Goal: Task Accomplishment & Management: Use online tool/utility

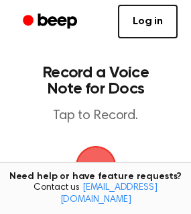
scroll to position [67, 0]
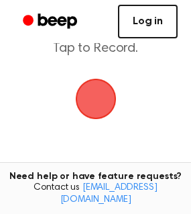
click at [153, 20] on link "Log in" at bounding box center [148, 22] width 60 height 34
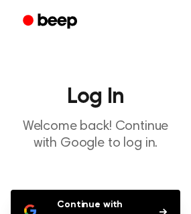
click at [128, 189] on button "Continue with Google" at bounding box center [96, 211] width 170 height 44
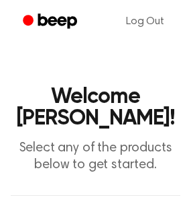
scroll to position [202, 0]
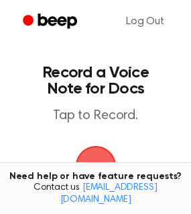
scroll to position [67, 0]
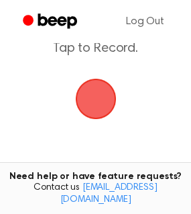
click at [99, 100] on span "button" at bounding box center [96, 99] width 38 height 38
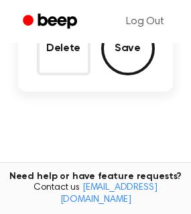
scroll to position [134, 0]
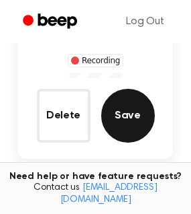
click at [134, 122] on button "Save" at bounding box center [128, 116] width 54 height 54
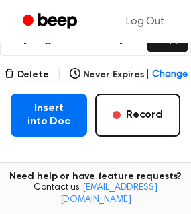
scroll to position [164, 0]
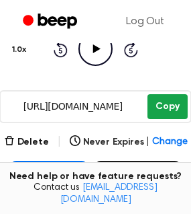
click at [169, 105] on button "Copy" at bounding box center [168, 106] width 40 height 25
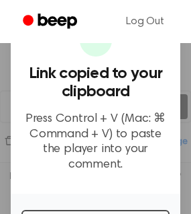
scroll to position [67, 0]
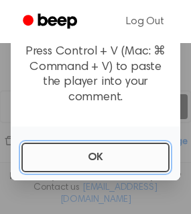
click at [101, 163] on button "OK" at bounding box center [96, 157] width 148 height 30
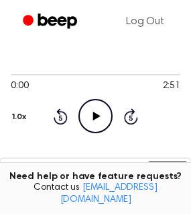
scroll to position [164, 0]
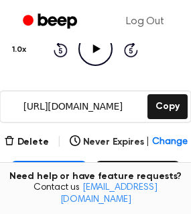
click at [108, 112] on input "https://beep.audio/uC8pXPJ" at bounding box center [73, 106] width 144 height 30
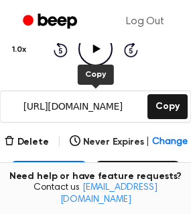
click at [108, 112] on input "https://beep.audio/uC8pXPJ" at bounding box center [73, 106] width 144 height 30
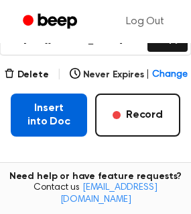
click at [60, 121] on button "Insert into Doc" at bounding box center [49, 114] width 77 height 43
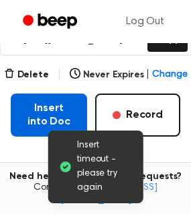
click at [65, 108] on button "Insert into Doc" at bounding box center [49, 114] width 77 height 43
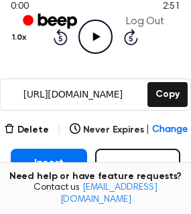
scroll to position [0, 0]
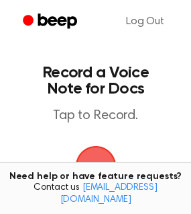
scroll to position [67, 0]
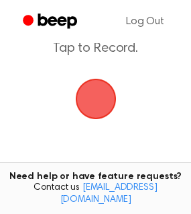
click at [104, 100] on span "button" at bounding box center [96, 99] width 48 height 48
click at [101, 99] on span "button" at bounding box center [95, 99] width 69 height 69
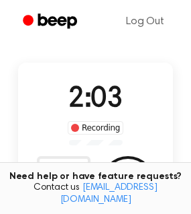
scroll to position [134, 0]
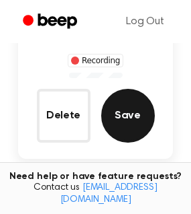
click at [127, 114] on button "Save" at bounding box center [128, 116] width 54 height 54
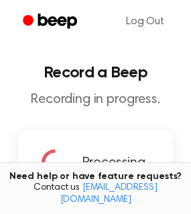
scroll to position [67, 0]
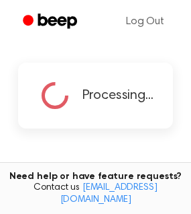
click at [105, 97] on span "Processing..." at bounding box center [118, 95] width 71 height 20
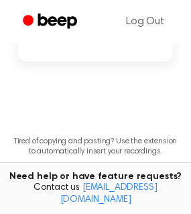
scroll to position [202, 0]
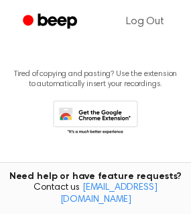
click at [95, 115] on icon at bounding box center [95, 118] width 85 height 37
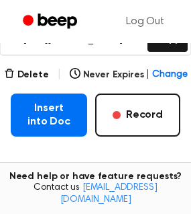
scroll to position [164, 0]
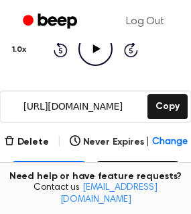
click at [116, 105] on input "https://beep.audio/ZyF1RFx" at bounding box center [73, 106] width 144 height 30
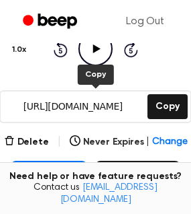
click at [116, 105] on input "https://beep.audio/ZyF1RFx" at bounding box center [73, 106] width 144 height 30
click at [118, 105] on input "https://beep.audio/ZyF1RFx" at bounding box center [73, 106] width 144 height 30
click at [97, 109] on input "https://beep.audio/ZyF1RFx" at bounding box center [73, 106] width 144 height 30
click at [99, 105] on input "https://beep.audio/ZyF1RFx" at bounding box center [73, 106] width 144 height 30
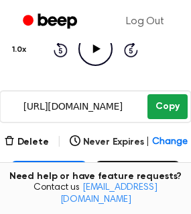
click at [164, 106] on button "Copy" at bounding box center [168, 106] width 40 height 25
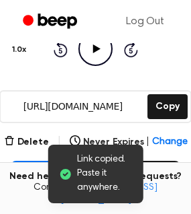
click at [78, 104] on input "https://beep.audio/ZyF1RFx" at bounding box center [73, 106] width 144 height 30
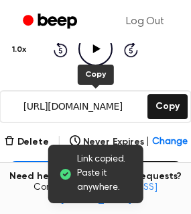
click at [78, 104] on input "https://beep.audio/ZyF1RFx" at bounding box center [73, 106] width 144 height 30
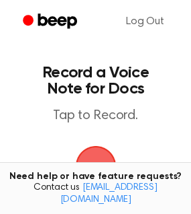
scroll to position [67, 0]
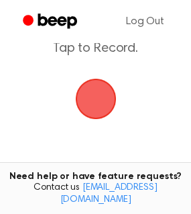
click at [105, 112] on span "button" at bounding box center [96, 99] width 38 height 38
click at [92, 98] on span "button" at bounding box center [96, 99] width 38 height 38
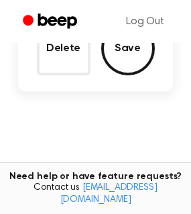
scroll to position [134, 0]
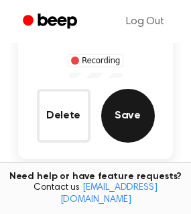
click at [126, 115] on button "Save" at bounding box center [128, 116] width 54 height 54
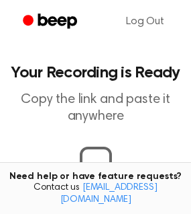
scroll to position [164, 0]
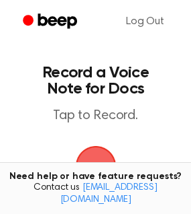
scroll to position [67, 0]
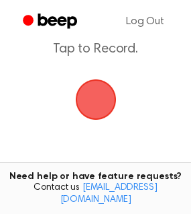
click at [101, 104] on span "button" at bounding box center [96, 100] width 38 height 38
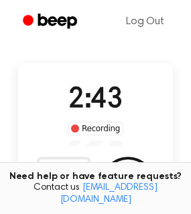
scroll to position [134, 0]
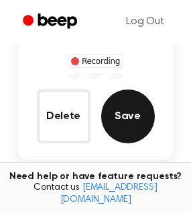
click at [138, 112] on button "Save" at bounding box center [128, 116] width 54 height 54
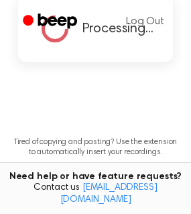
scroll to position [0, 0]
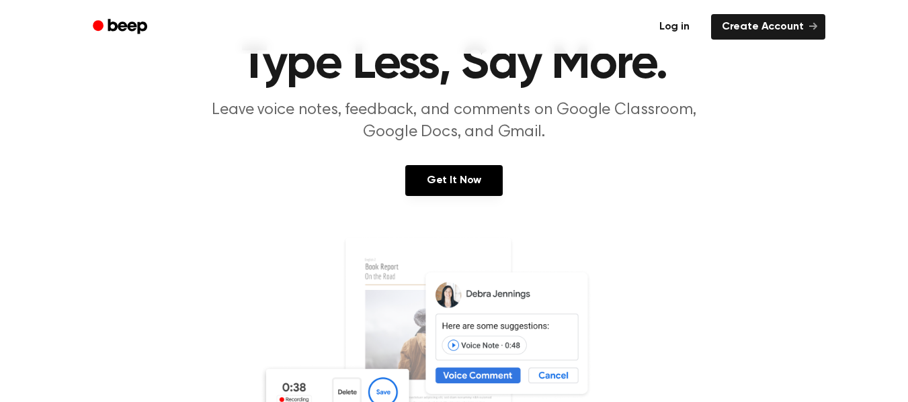
click at [685, 28] on link "Log in" at bounding box center [674, 26] width 57 height 31
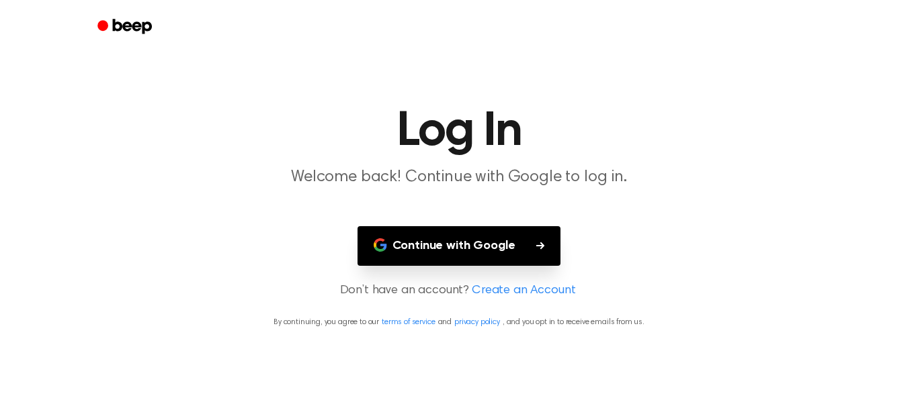
click at [488, 246] on button "Continue with Google" at bounding box center [459, 246] width 204 height 40
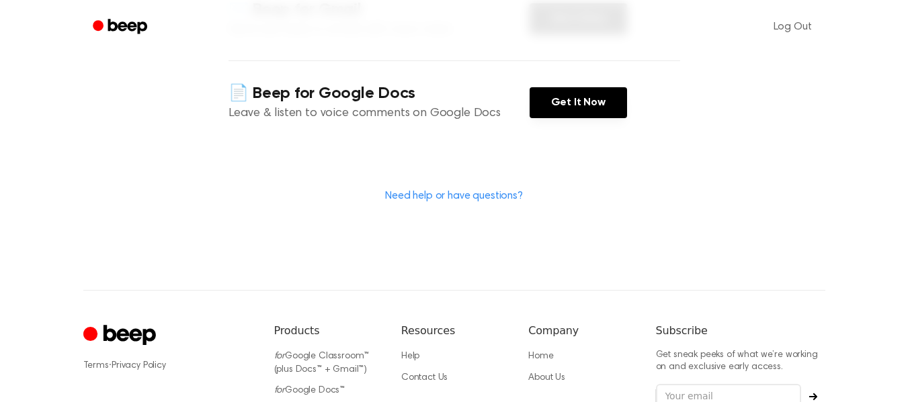
scroll to position [403, 0]
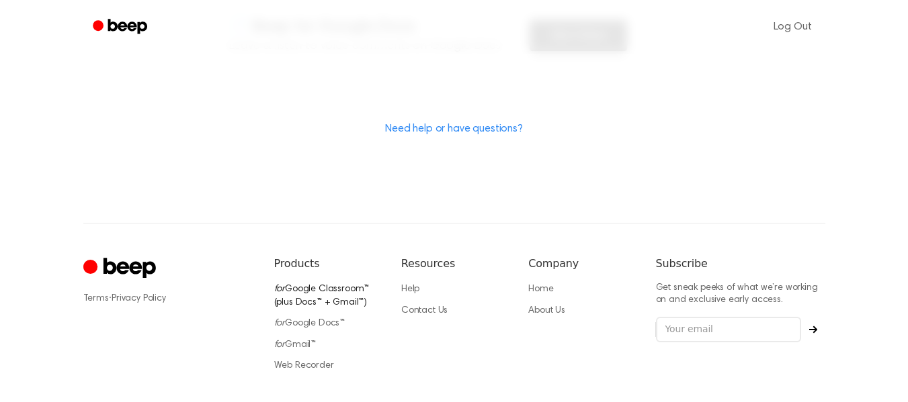
click at [334, 294] on link "for Google Classroom™ (plus Docs™ + Gmail™)" at bounding box center [321, 296] width 95 height 23
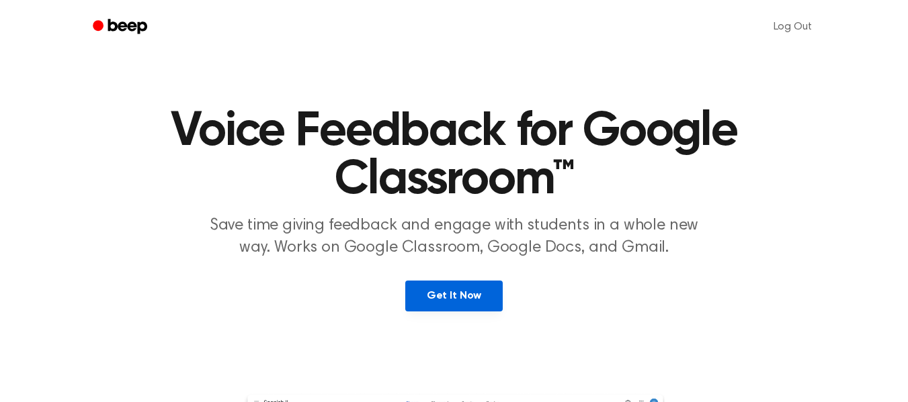
click at [456, 292] on link "Get It Now" at bounding box center [453, 296] width 97 height 31
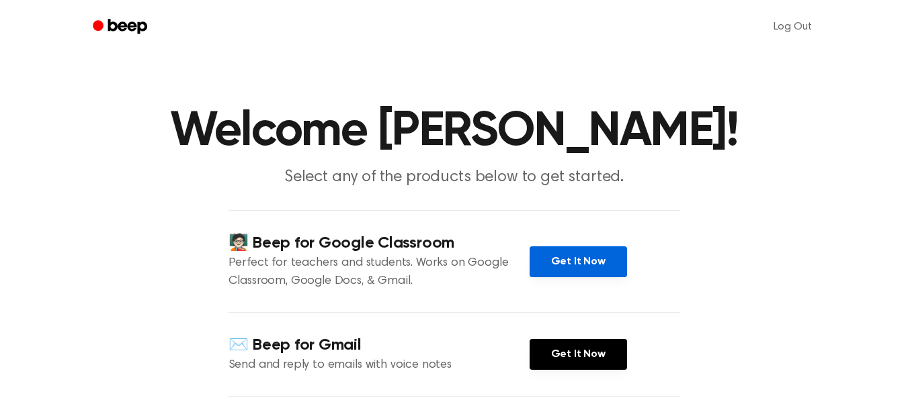
click at [579, 271] on link "Get It Now" at bounding box center [577, 262] width 97 height 31
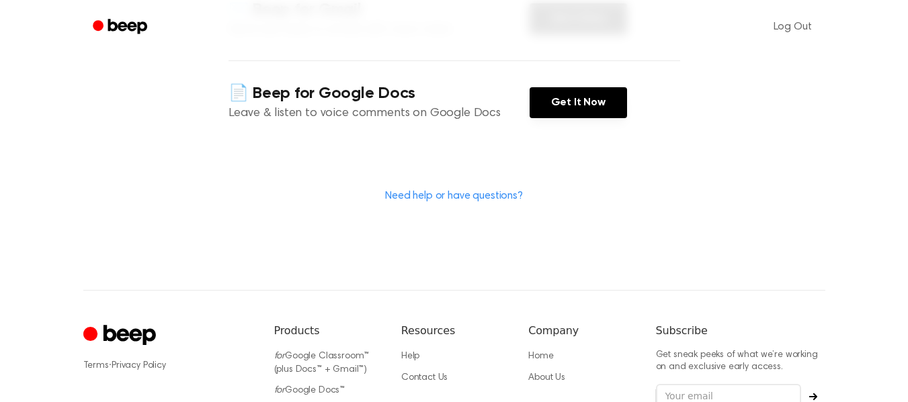
scroll to position [476, 0]
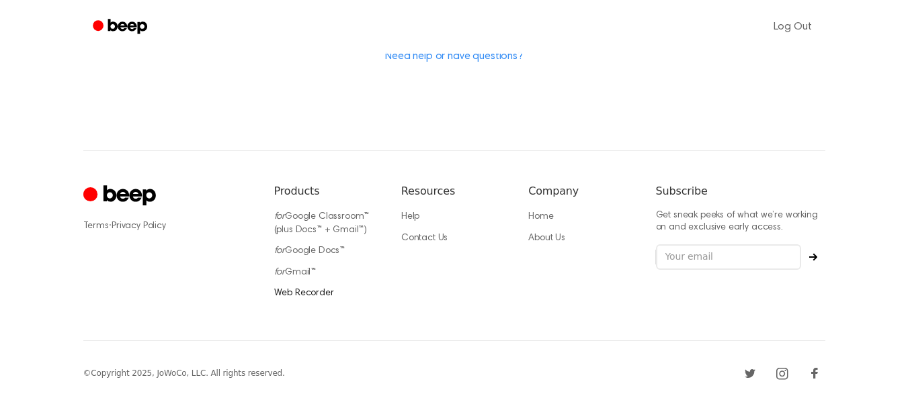
click at [320, 292] on link "Web Recorder" at bounding box center [304, 293] width 60 height 9
